Goal: Information Seeking & Learning: Learn about a topic

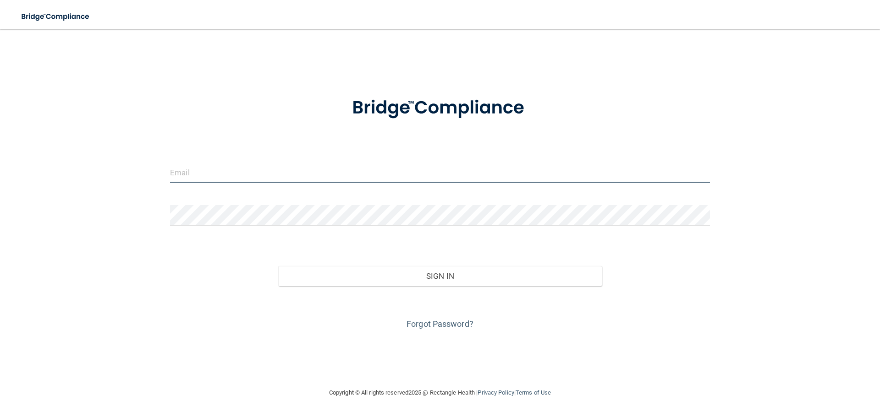
click at [411, 175] on input "email" at bounding box center [440, 172] width 540 height 21
type input "[EMAIL_ADDRESS][DOMAIN_NAME]"
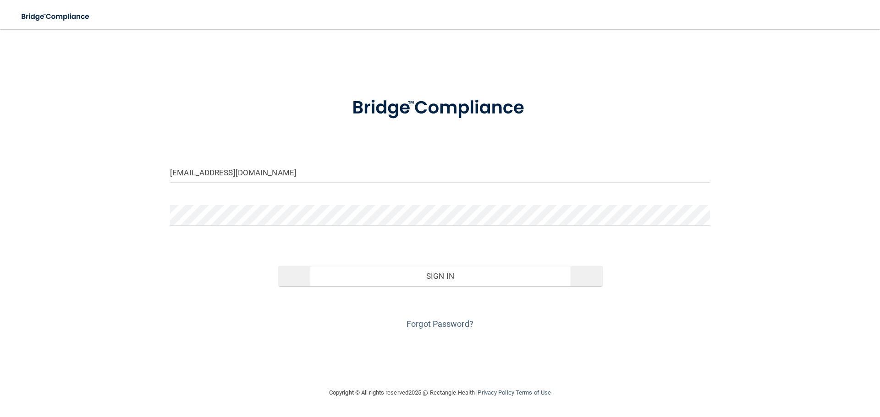
drag, startPoint x: 560, startPoint y: 263, endPoint x: 558, endPoint y: 275, distance: 13.1
click at [558, 274] on div "Sign In" at bounding box center [440, 267] width 554 height 38
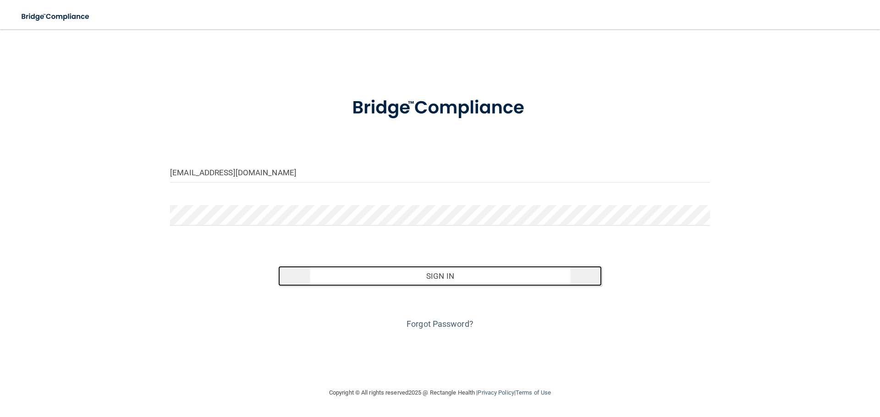
click at [558, 275] on button "Sign In" at bounding box center [440, 276] width 324 height 20
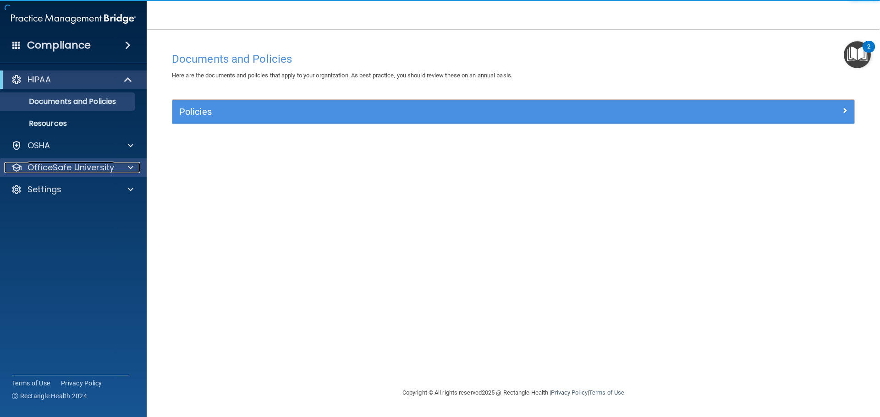
click at [129, 170] on span at bounding box center [130, 167] width 5 height 11
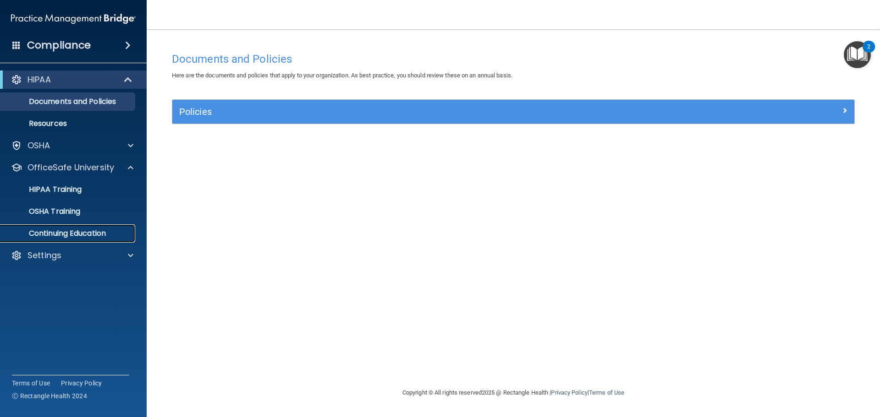
click at [53, 240] on link "Continuing Education" at bounding box center [63, 234] width 144 height 18
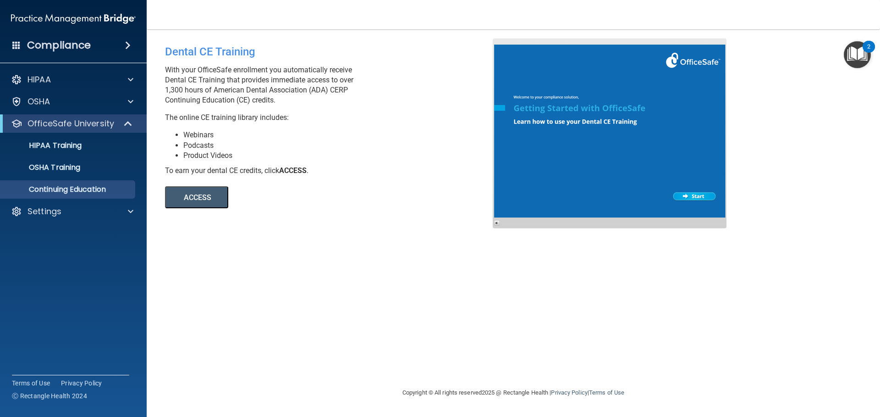
click at [189, 203] on button "ACCESS" at bounding box center [196, 197] width 63 height 22
